Goal: Transaction & Acquisition: Book appointment/travel/reservation

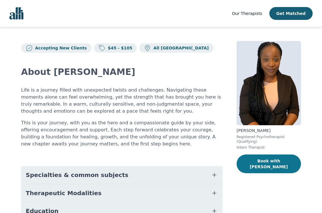
click at [273, 164] on button "Book with Tamara" at bounding box center [269, 163] width 64 height 19
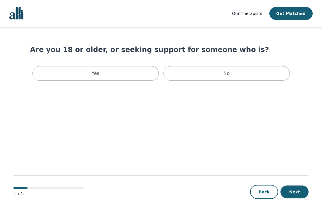
scroll to position [1, 0]
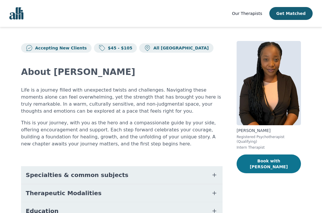
click at [257, 160] on button "Book with Tamara" at bounding box center [269, 163] width 64 height 19
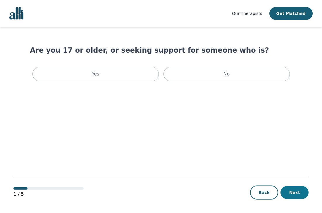
click at [296, 195] on button "Next" at bounding box center [295, 192] width 28 height 13
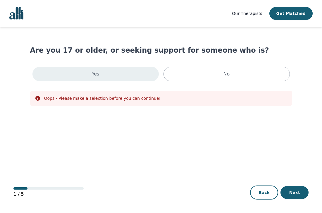
click at [102, 73] on div "Yes" at bounding box center [95, 74] width 126 height 15
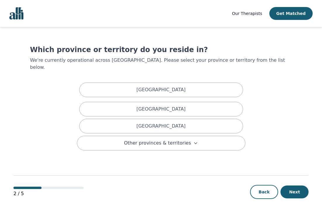
scroll to position [1, 0]
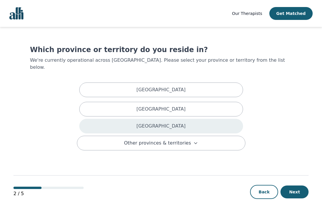
click at [189, 119] on div "[GEOGRAPHIC_DATA]" at bounding box center [161, 126] width 164 height 15
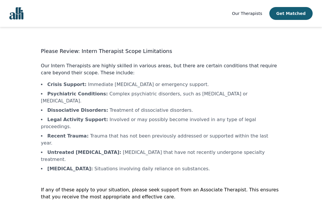
scroll to position [1, 0]
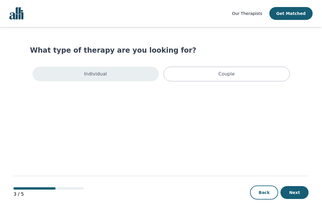
click at [129, 74] on div "Individual" at bounding box center [95, 74] width 126 height 15
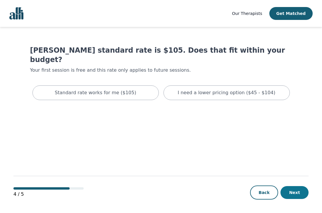
click at [293, 191] on button "Next" at bounding box center [295, 192] width 28 height 13
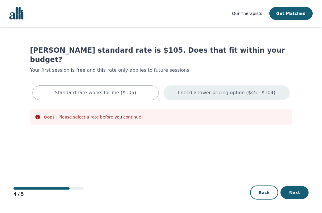
click at [197, 87] on div "I need a lower pricing option ($45 - $104)" at bounding box center [227, 92] width 126 height 15
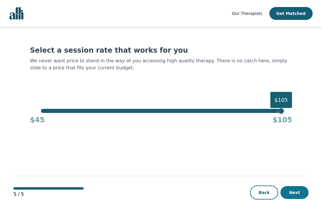
click at [296, 191] on button "Next" at bounding box center [295, 192] width 28 height 13
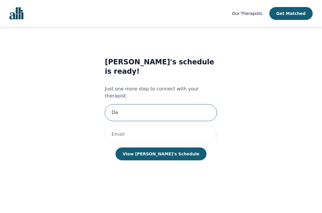
type input "D"
paste input "Dorcas"
paste input "Popoola"
type input "Dorcas Popoola"
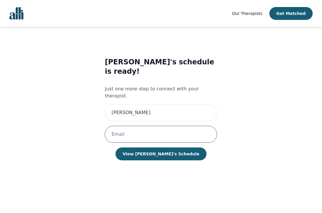
paste input "Popoola"
type input "Popoola"
paste input "dorcas.popoola96@gmail.com"
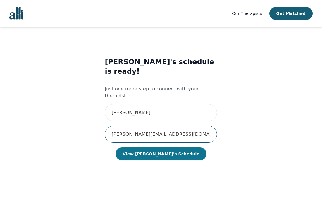
type input "dorcas.popoola96@gmail.com"
click at [149, 147] on button "View Tamara's Schedule" at bounding box center [161, 153] width 91 height 13
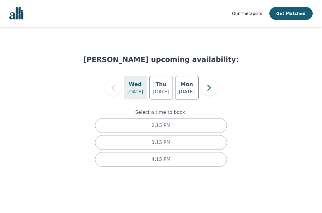
click at [138, 87] on h5 "Wed" at bounding box center [135, 84] width 13 height 8
click at [136, 88] on h5 "Wed" at bounding box center [135, 84] width 13 height 8
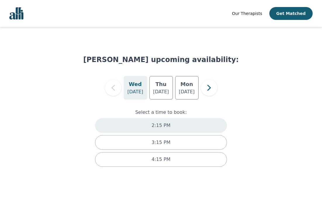
click at [171, 123] on div "2:15 PM" at bounding box center [161, 125] width 132 height 15
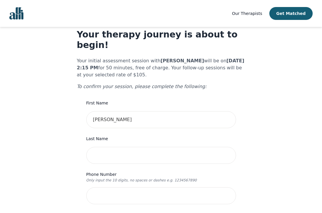
scroll to position [17, 0]
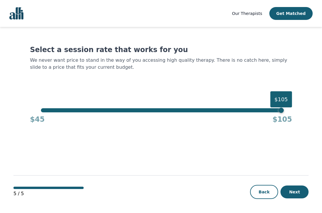
scroll to position [1, 0]
click at [265, 190] on button "Back" at bounding box center [264, 192] width 28 height 14
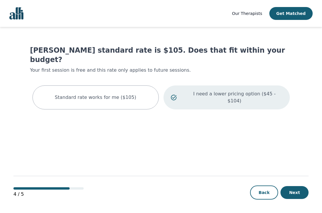
click at [209, 90] on p "I need a lower pricing option ($45 - $104)" at bounding box center [235, 97] width 96 height 14
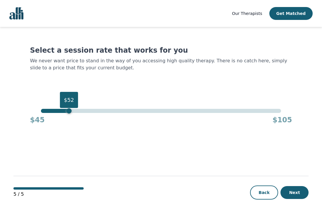
click at [69, 110] on div "$52" at bounding box center [161, 111] width 240 height 4
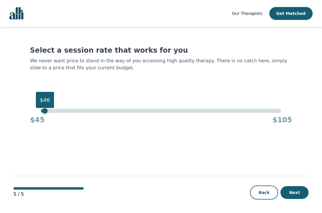
drag, startPoint x: 68, startPoint y: 109, endPoint x: 44, endPoint y: 109, distance: 24.0
click at [44, 109] on div "$46" at bounding box center [44, 110] width 5 height 5
drag, startPoint x: 45, startPoint y: 111, endPoint x: 38, endPoint y: 111, distance: 7.0
click at [42, 111] on div "$46" at bounding box center [44, 110] width 5 height 5
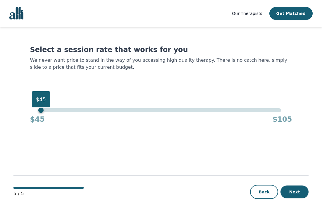
scroll to position [1, 0]
click at [293, 193] on button "Next" at bounding box center [295, 191] width 28 height 13
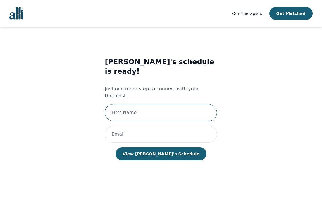
paste input "Dorcas Popoola"
type input "Dorcas"
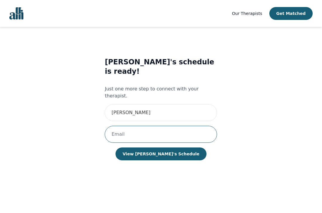
paste input "dorcas.popoola96@gmail.com"
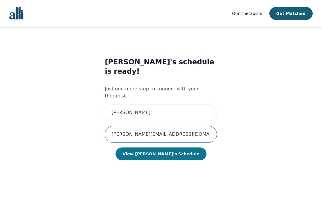
type input "dorcas.popoola96@gmail.com"
click at [160, 147] on button "View Tamara's Schedule" at bounding box center [161, 153] width 91 height 13
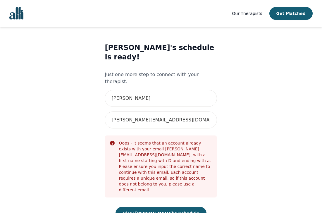
scroll to position [14, 0]
click at [163, 207] on button "View Tamara's Schedule" at bounding box center [161, 213] width 91 height 13
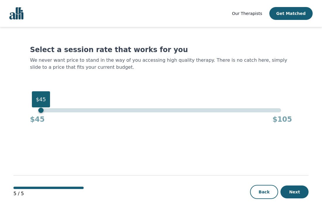
scroll to position [1, 0]
click at [295, 190] on button "Next" at bounding box center [295, 191] width 28 height 13
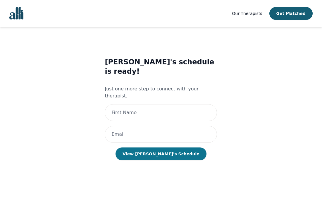
click at [161, 147] on button "View Tamara's Schedule" at bounding box center [161, 153] width 91 height 13
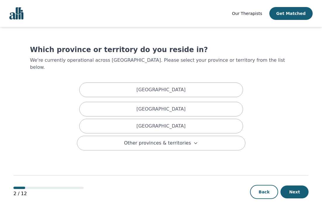
scroll to position [1, 0]
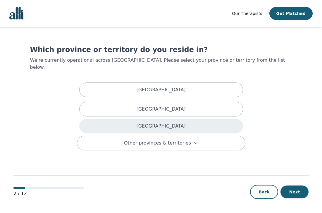
click at [173, 119] on div "[GEOGRAPHIC_DATA]" at bounding box center [161, 126] width 164 height 15
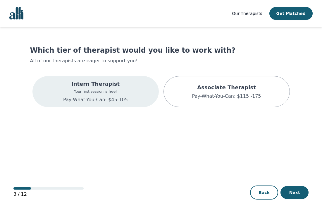
click at [127, 92] on div "Intern Therapist Your first session is free! Pay-What-You-Can: $45-105" at bounding box center [95, 91] width 126 height 31
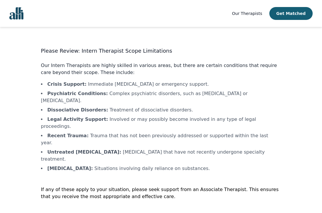
scroll to position [1, 0]
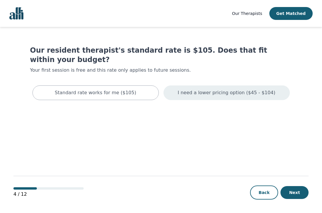
click at [206, 89] on p "I need a lower pricing option ($45 - $104)" at bounding box center [227, 92] width 98 height 7
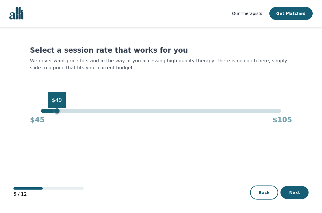
drag, startPoint x: 281, startPoint y: 111, endPoint x: 57, endPoint y: 122, distance: 224.9
click at [57, 122] on div "$49 $45 $105" at bounding box center [161, 117] width 262 height 16
drag, startPoint x: 55, startPoint y: 112, endPoint x: 30, endPoint y: 111, distance: 24.9
click at [30, 111] on div "$45 $45 $105" at bounding box center [161, 117] width 262 height 16
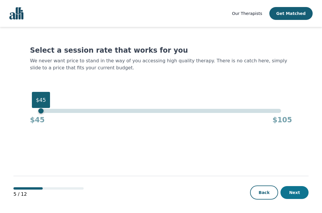
click at [295, 192] on button "Next" at bounding box center [295, 192] width 28 height 13
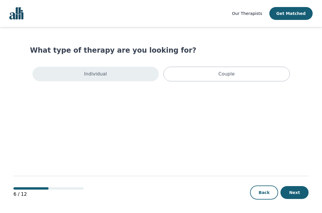
click at [136, 73] on div "Individual" at bounding box center [95, 74] width 126 height 15
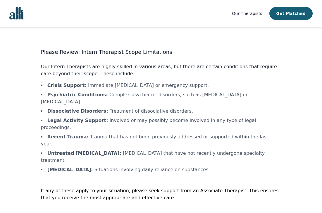
scroll to position [1, 0]
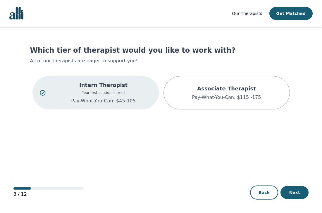
scroll to position [1, 0]
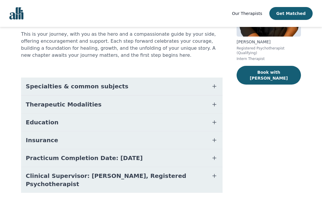
scroll to position [88, 0]
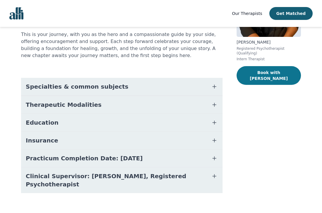
click at [263, 73] on button "Book with Tamara" at bounding box center [269, 75] width 64 height 19
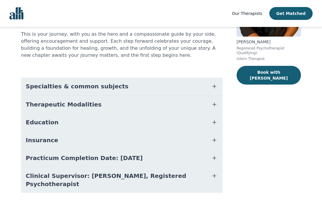
scroll to position [88, 0]
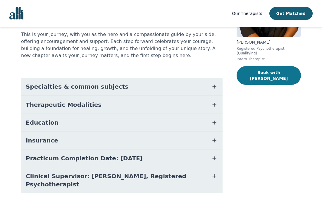
click at [265, 73] on button "Book with Tamara" at bounding box center [269, 75] width 64 height 19
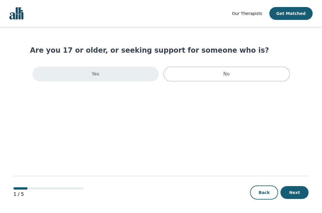
click at [111, 74] on div "Yes" at bounding box center [95, 74] width 126 height 15
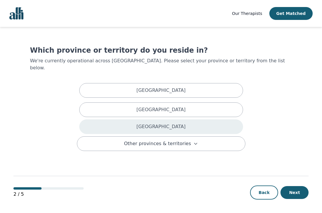
click at [177, 119] on div "[GEOGRAPHIC_DATA]" at bounding box center [161, 126] width 164 height 15
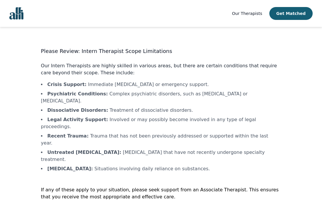
scroll to position [1, 0]
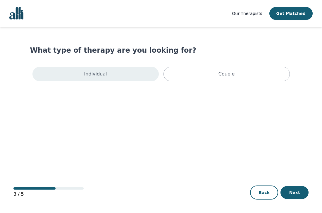
click at [105, 70] on div "Individual" at bounding box center [95, 74] width 126 height 15
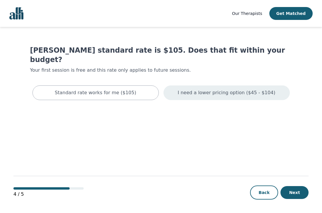
click at [239, 85] on div "I need a lower pricing option ($45 - $104)" at bounding box center [227, 92] width 126 height 15
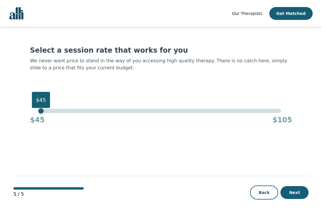
drag, startPoint x: 282, startPoint y: 112, endPoint x: 7, endPoint y: 126, distance: 275.6
click at [7, 126] on div "Our Therapists Get Matched Select a session rate that works for you We never wa…" at bounding box center [161, 107] width 322 height 214
click at [293, 194] on button "Next" at bounding box center [295, 192] width 28 height 13
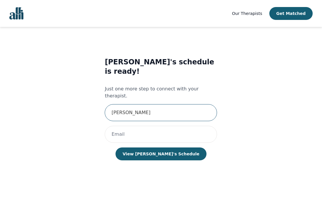
type input "Darcus"
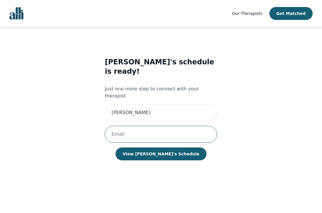
paste input "dorcas.popoola96@gmail.com"
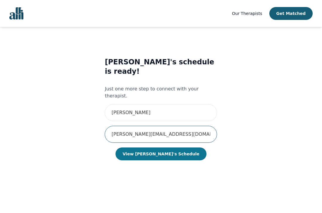
type input "dorcas.popoola96@gmail.com"
click at [154, 147] on button "View Tamara's Schedule" at bounding box center [161, 153] width 91 height 13
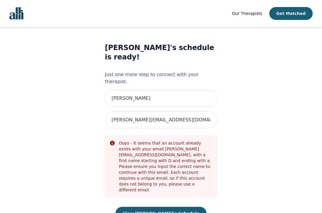
scroll to position [14, 0]
click at [161, 207] on button "View Tamara's Schedule" at bounding box center [161, 213] width 91 height 13
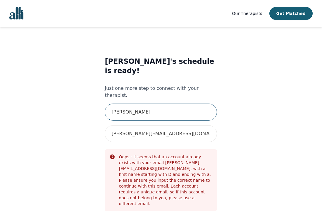
click at [148, 104] on input "Darcus" at bounding box center [161, 112] width 112 height 17
type input "Darcus"
